Goal: Task Accomplishment & Management: Manage account settings

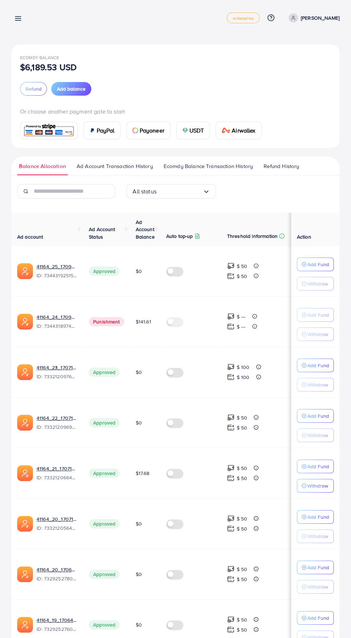
click at [18, 19] on line at bounding box center [18, 19] width 6 height 0
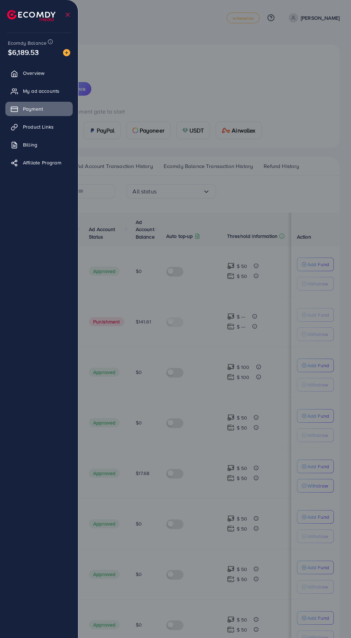
click at [289, 79] on div at bounding box center [175, 383] width 351 height 766
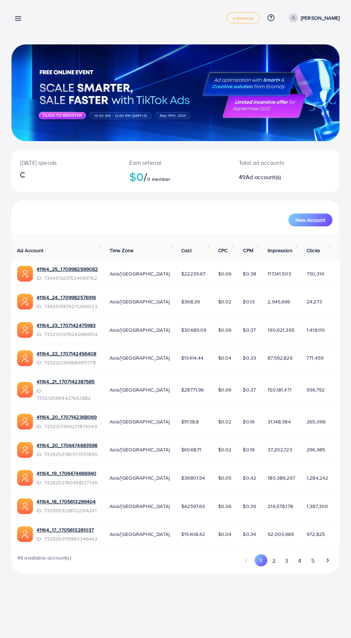
click at [27, 31] on div "Today's spends Earn referral $0 / 0 member Total ad accounts 49 Ad account(s) N…" at bounding box center [175, 292] width 351 height 585
click at [15, 16] on icon at bounding box center [18, 19] width 8 height 8
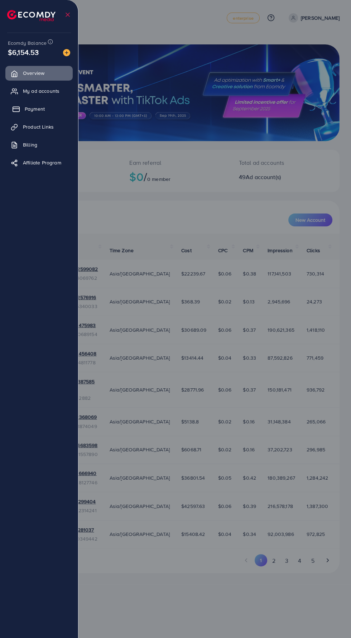
click at [38, 115] on link "Payment" at bounding box center [38, 109] width 67 height 14
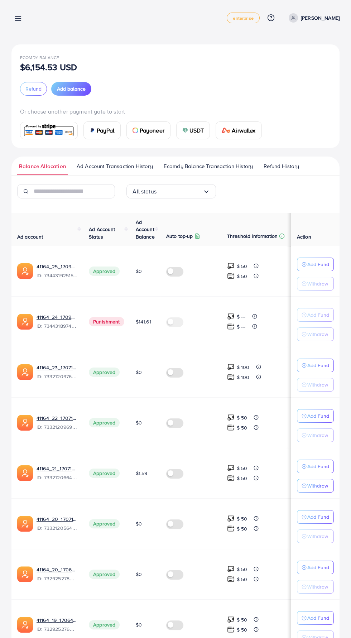
scroll to position [145, 0]
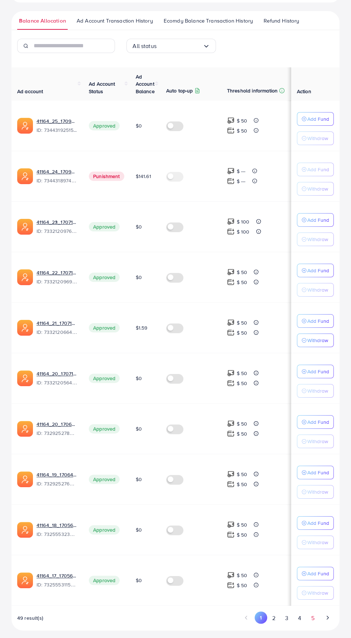
click at [312, 614] on button "5" at bounding box center [312, 617] width 13 height 13
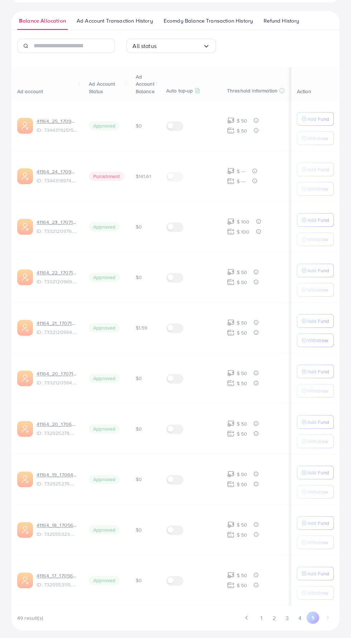
scroll to position [95, 0]
